Goal: Task Accomplishment & Management: Use online tool/utility

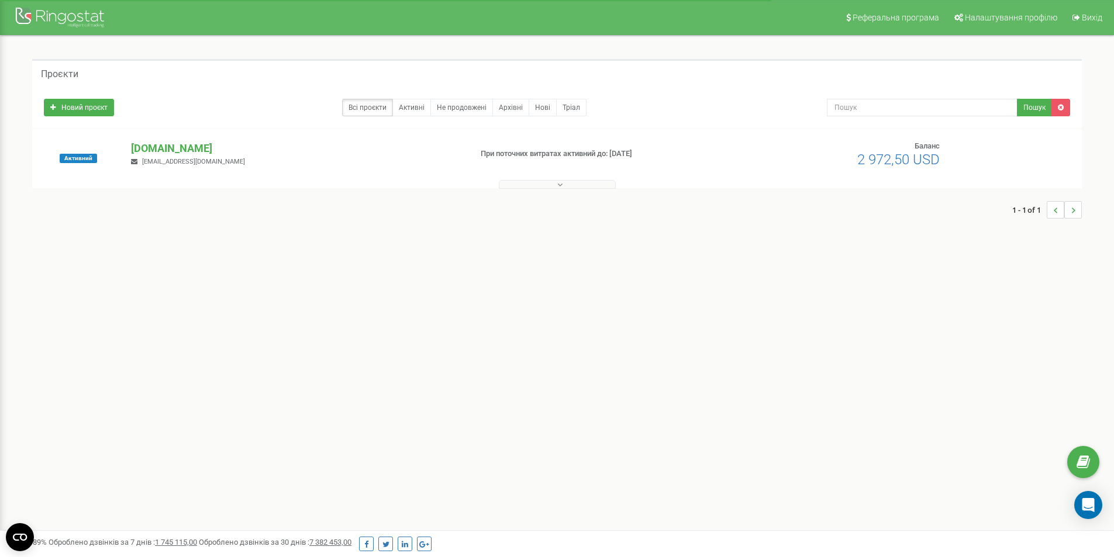
click at [565, 183] on button at bounding box center [557, 184] width 117 height 9
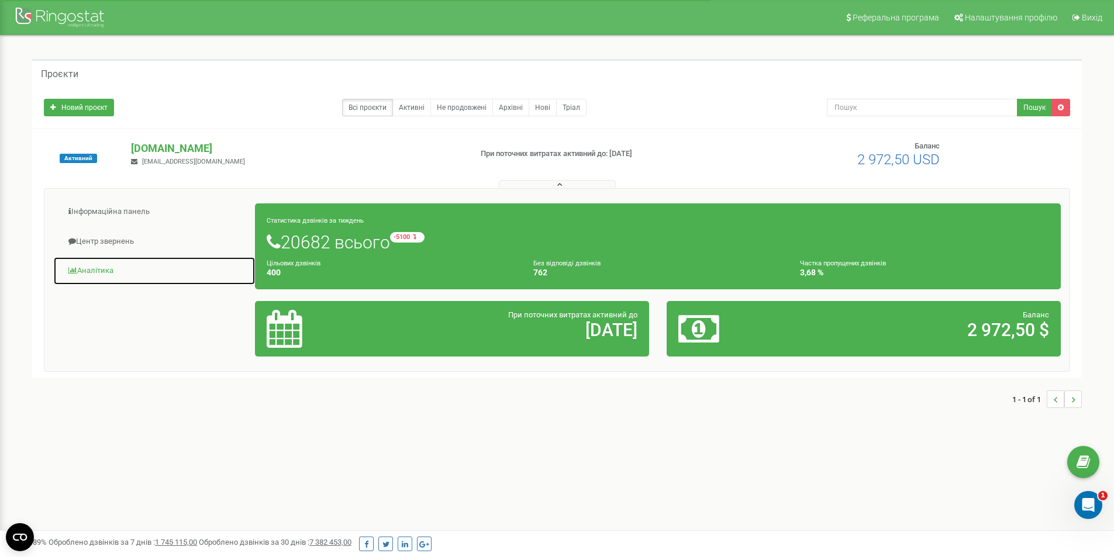
click at [102, 269] on link "Аналiтика" at bounding box center [154, 271] width 202 height 29
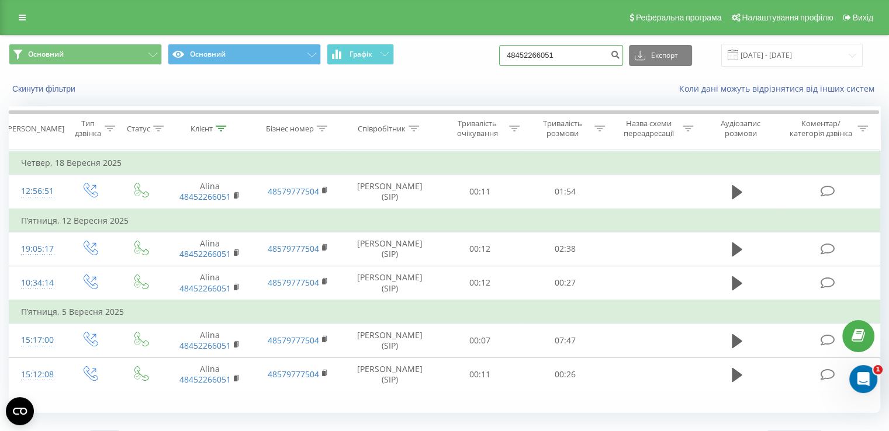
drag, startPoint x: 602, startPoint y: 60, endPoint x: 483, endPoint y: 72, distance: 119.3
click at [483, 72] on div "Основний Основний Графік 48452266051 Експорт .csv .xls .xlsx [DATE] - [DATE]" at bounding box center [445, 55] width 888 height 39
paste input "48510774427"
type input "48510774427"
